Goal: Find contact information: Obtain details needed to contact an individual or organization

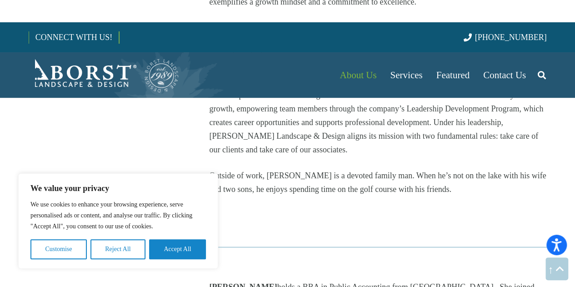
scroll to position [636, 0]
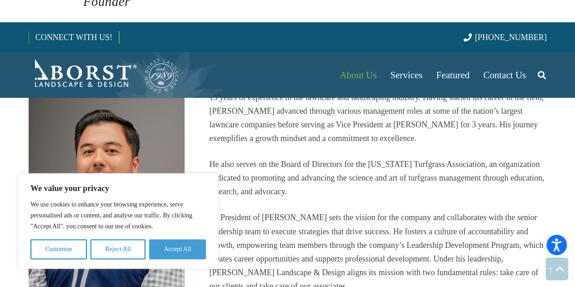
click at [184, 242] on button "Accept All" at bounding box center [177, 249] width 57 height 20
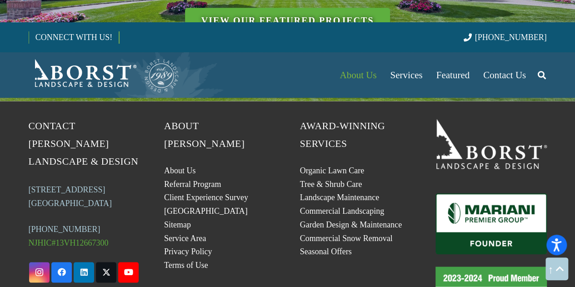
scroll to position [4005, 0]
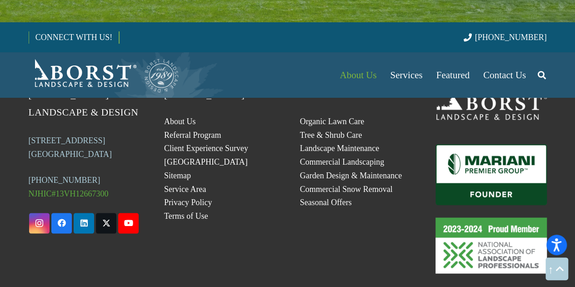
scroll to position [4080, 0]
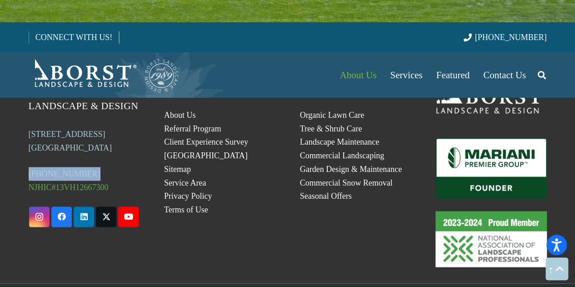
drag, startPoint x: 93, startPoint y: 109, endPoint x: 16, endPoint y: 113, distance: 76.5
click at [16, 113] on div "Contact [PERSON_NAME] Landscape & Design [STREET_ADDRESS] (201) 254-5732 NJHIC#…" at bounding box center [84, 164] width 136 height 205
copy link "[PHONE_NUMBER]"
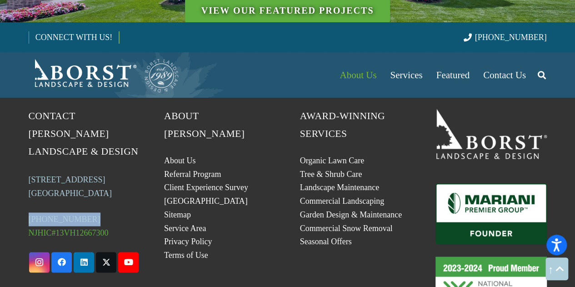
scroll to position [3989, 0]
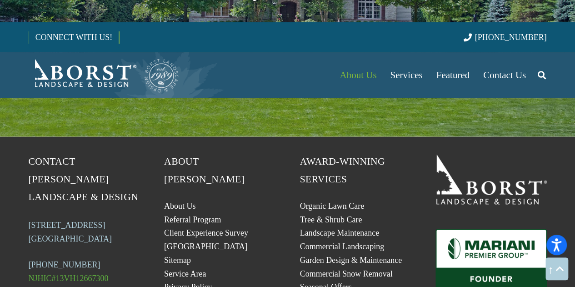
click at [139, 153] on h5 "Contact [PERSON_NAME] Landscape & Design" at bounding box center [84, 179] width 111 height 53
drag, startPoint x: 10, startPoint y: 136, endPoint x: 5, endPoint y: 136, distance: 5.0
click at [5, 136] on section "Contact [PERSON_NAME] Landscape & Design [STREET_ADDRESS] (201) 254-5732 NJHIC#…" at bounding box center [287, 254] width 575 height 237
drag, startPoint x: 97, startPoint y: 197, endPoint x: 12, endPoint y: 200, distance: 85.5
click at [12, 200] on section "Contact [PERSON_NAME] Landscape & Design [STREET_ADDRESS] (201) 254-5732 NJHIC#…" at bounding box center [287, 254] width 575 height 237
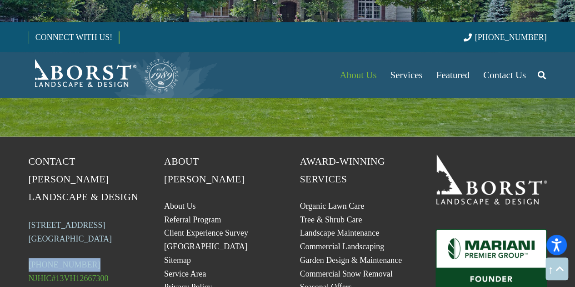
copy link "[PHONE_NUMBER]"
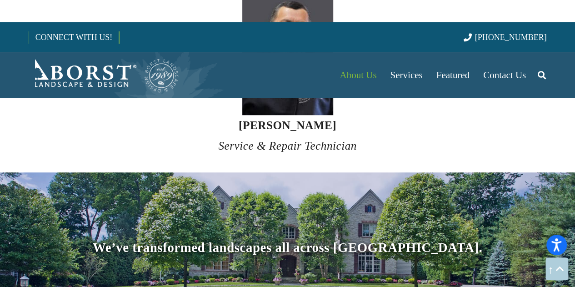
scroll to position [3717, 0]
